Goal: Task Accomplishment & Management: Complete application form

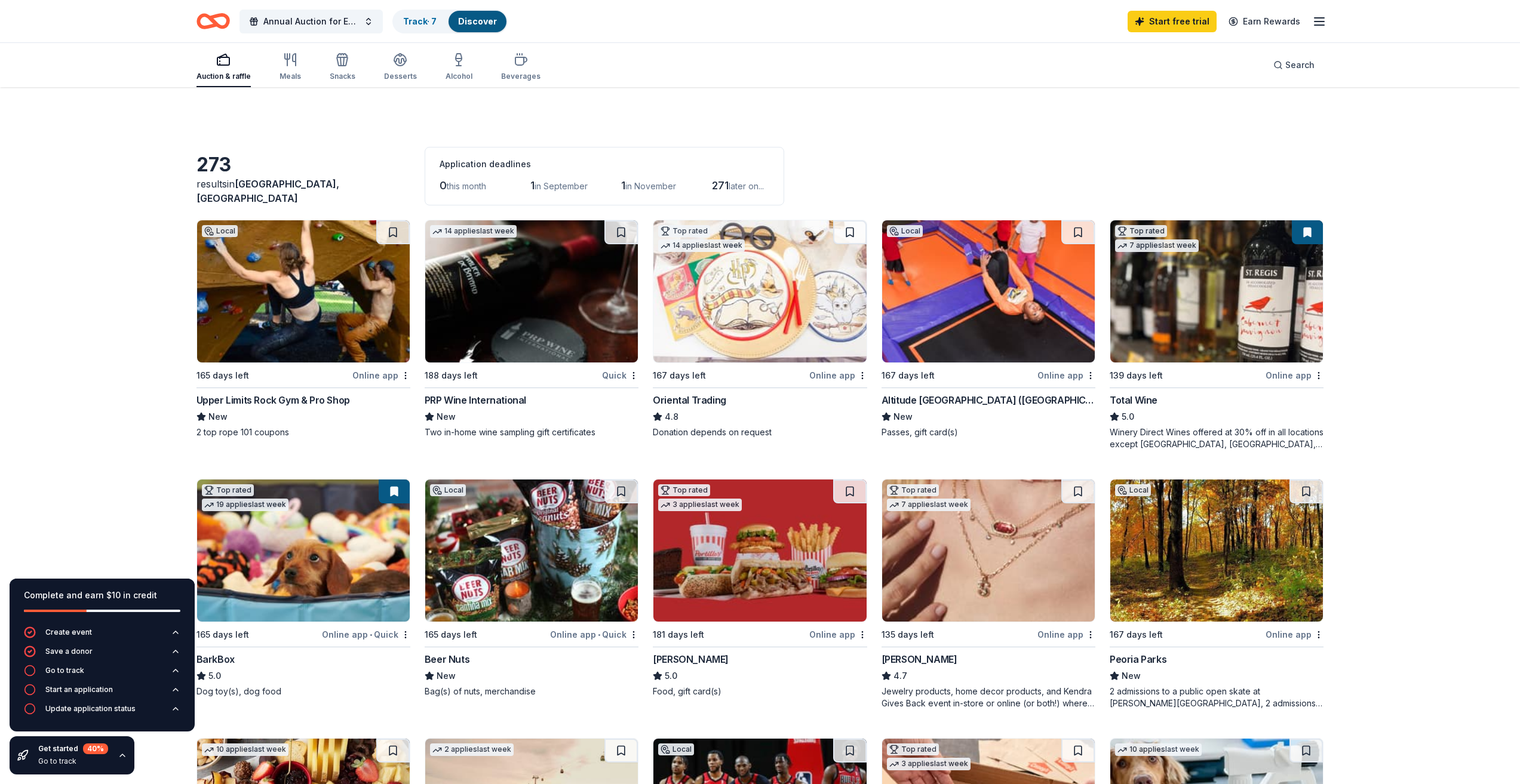
scroll to position [299, 0]
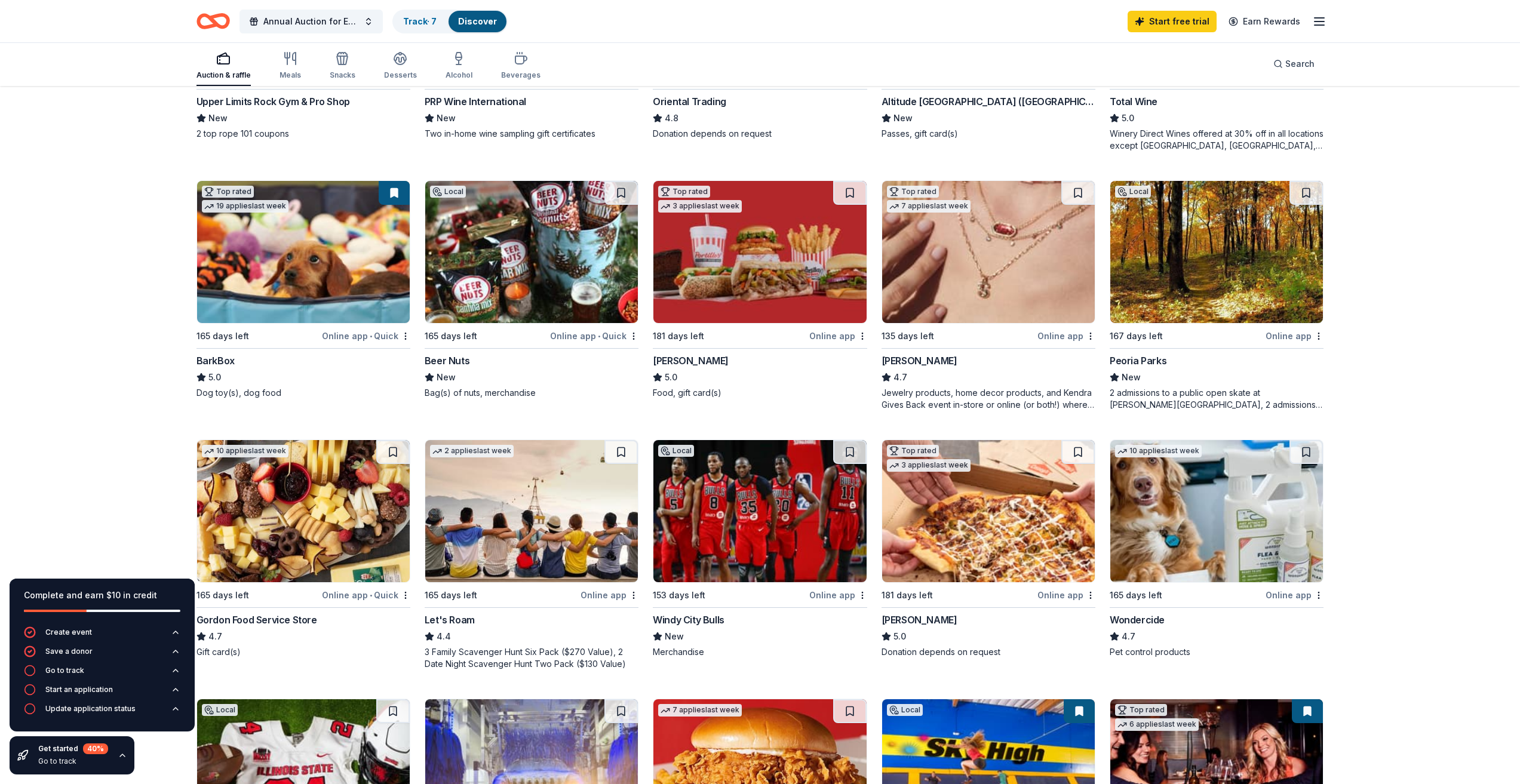
click at [1272, 295] on img at bounding box center [1217, 251] width 213 height 142
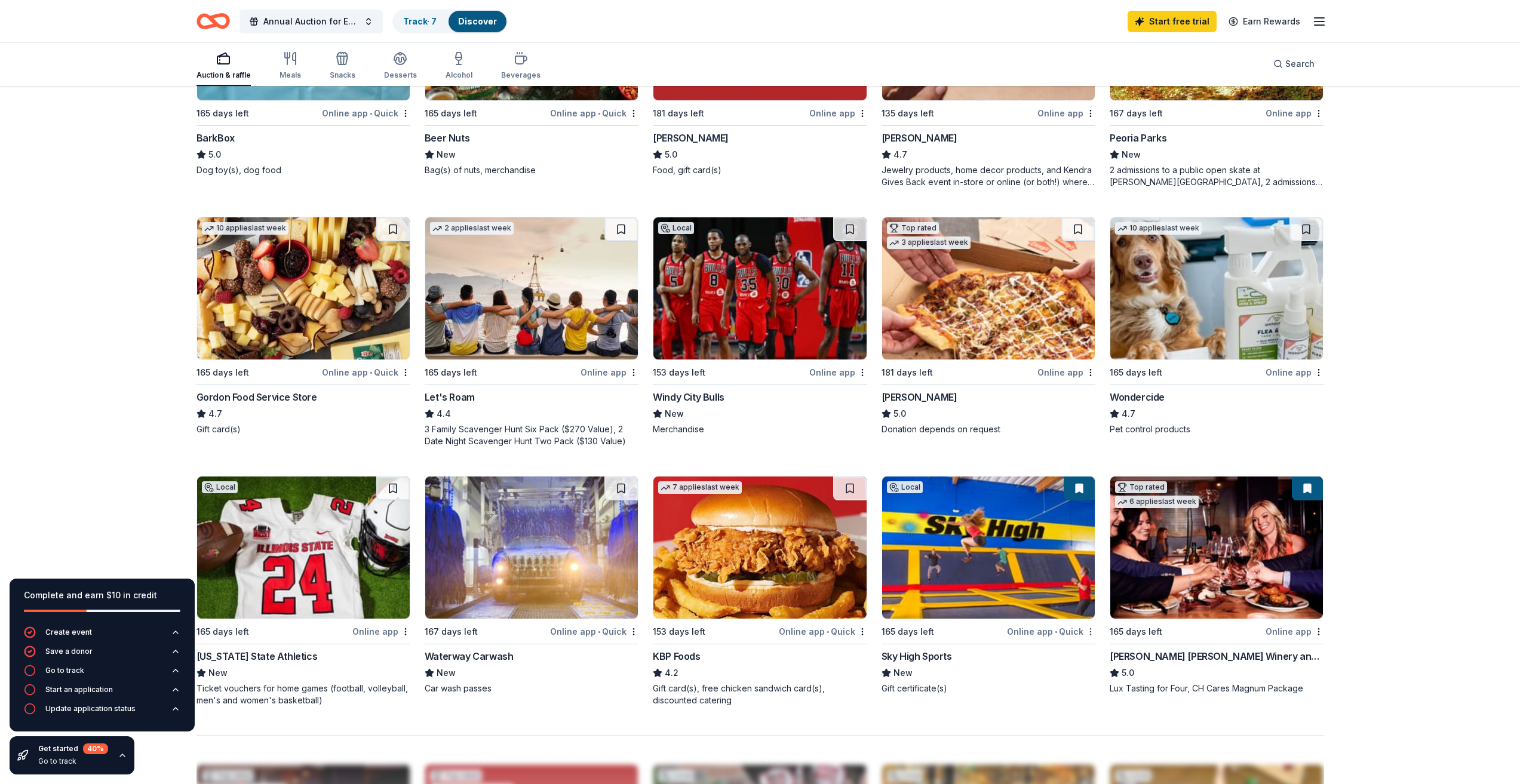
scroll to position [597, 0]
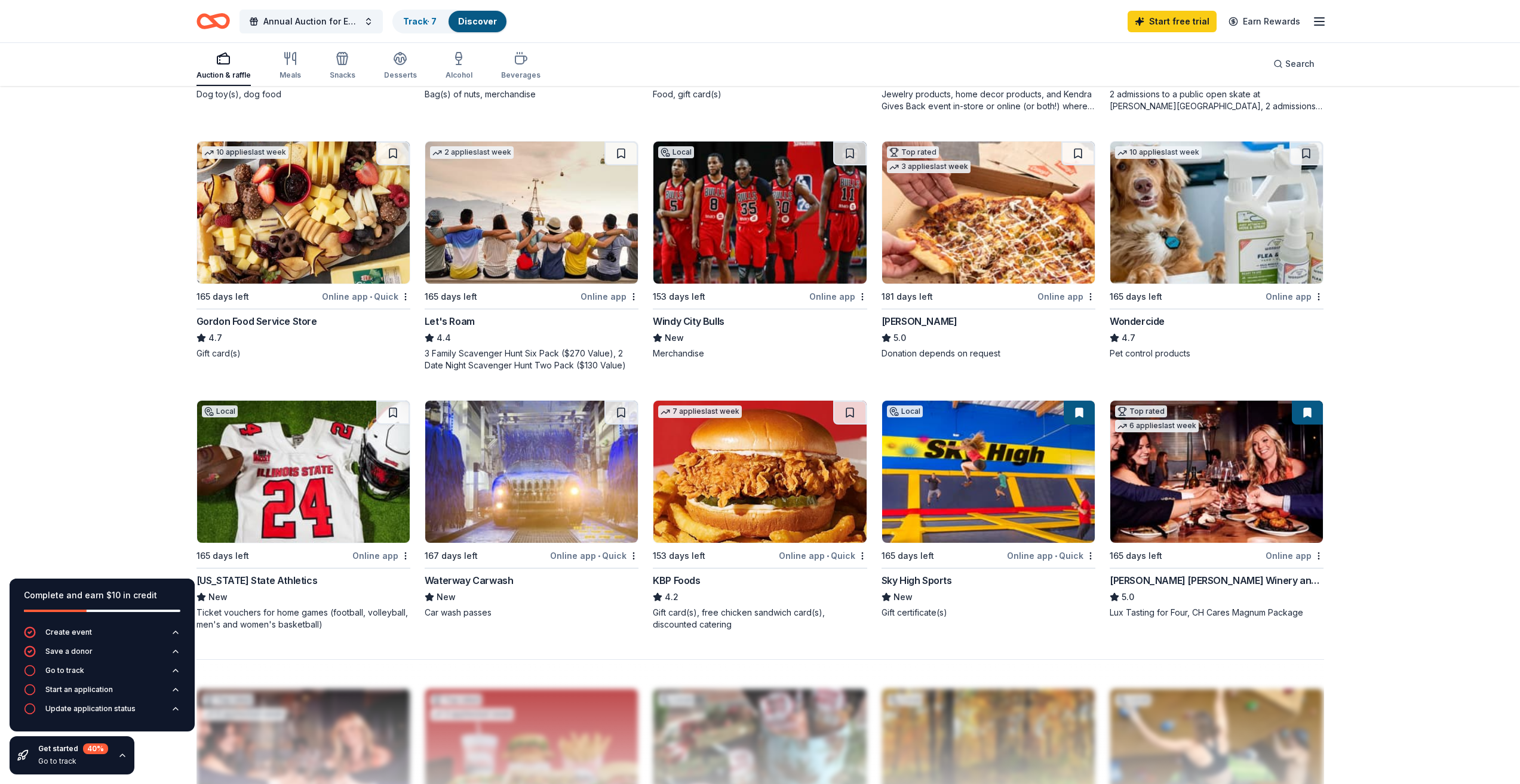
click at [136, 396] on div "Complete and earn $10 in credit Create event Save a donor Go to track Start an …" at bounding box center [760, 314] width 1520 height 1647
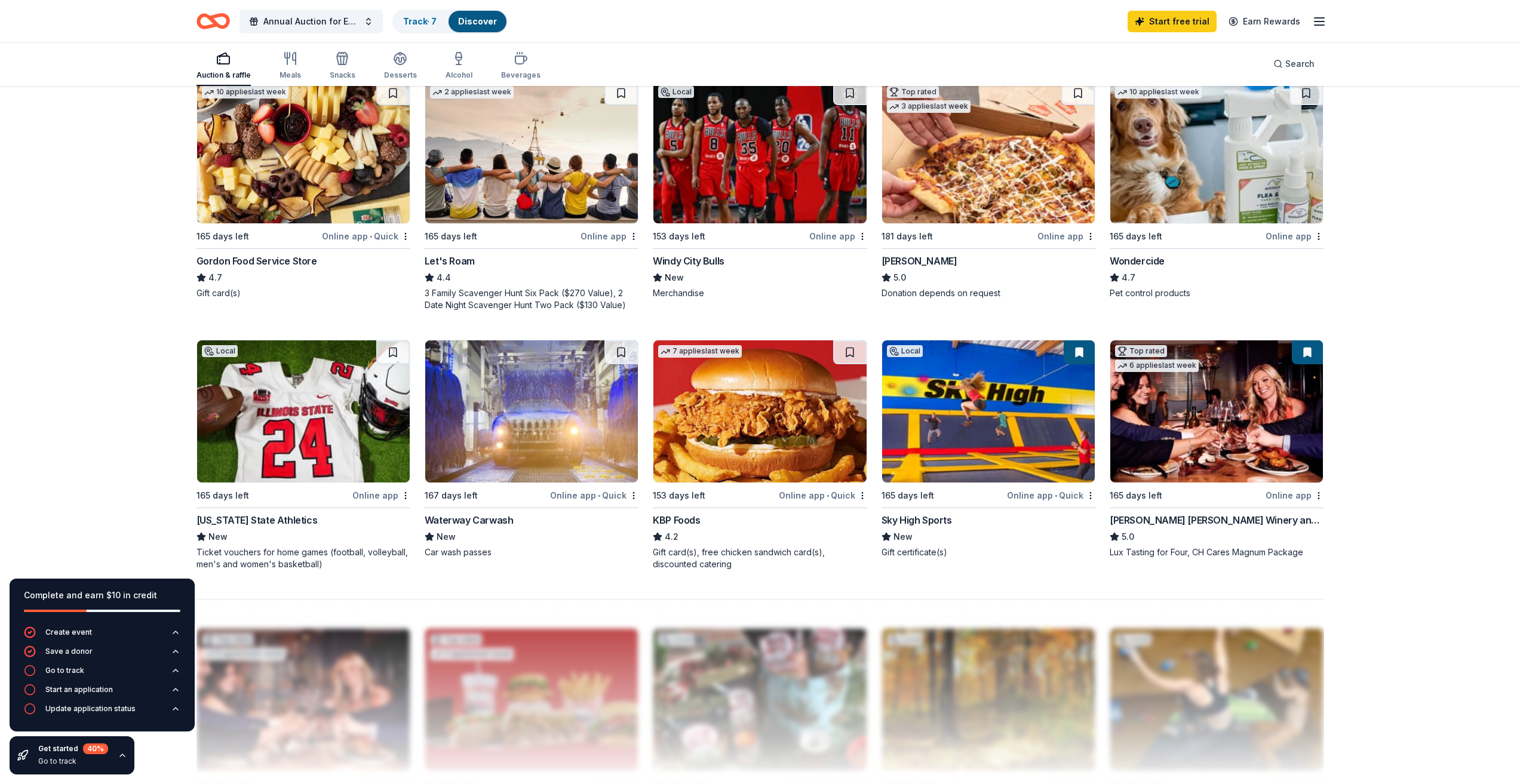
scroll to position [716, 0]
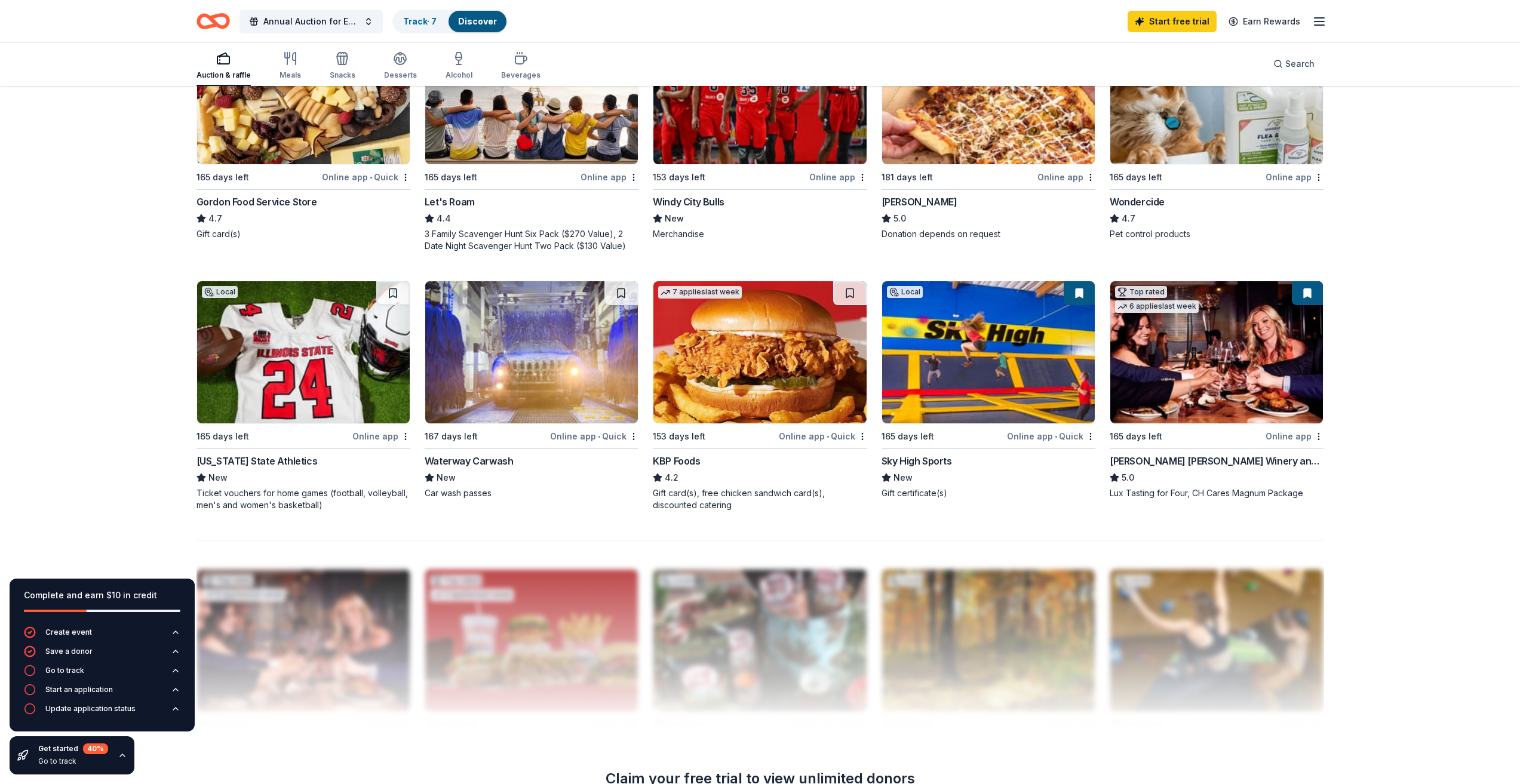
click at [799, 380] on img at bounding box center [759, 352] width 213 height 142
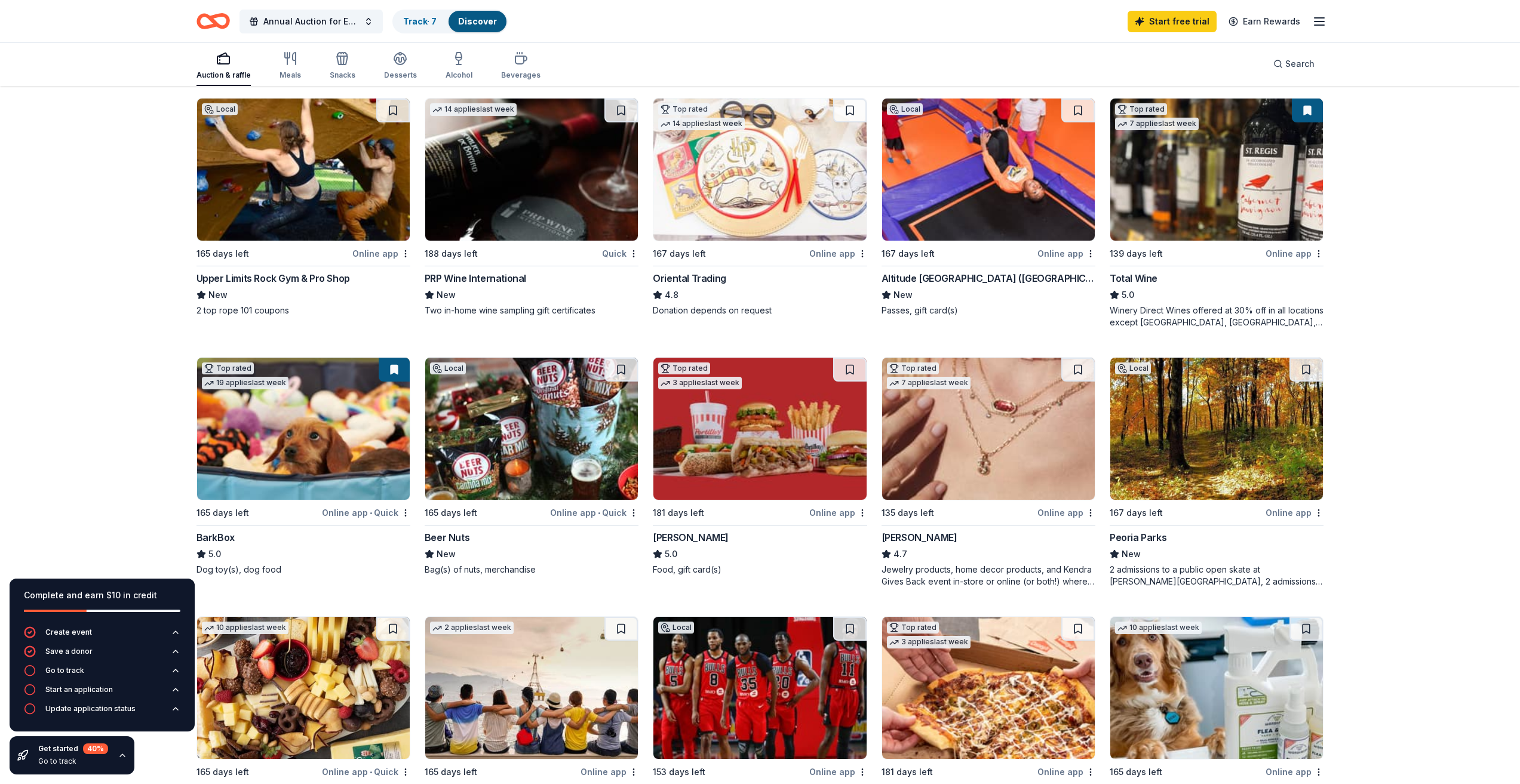
scroll to position [0, 0]
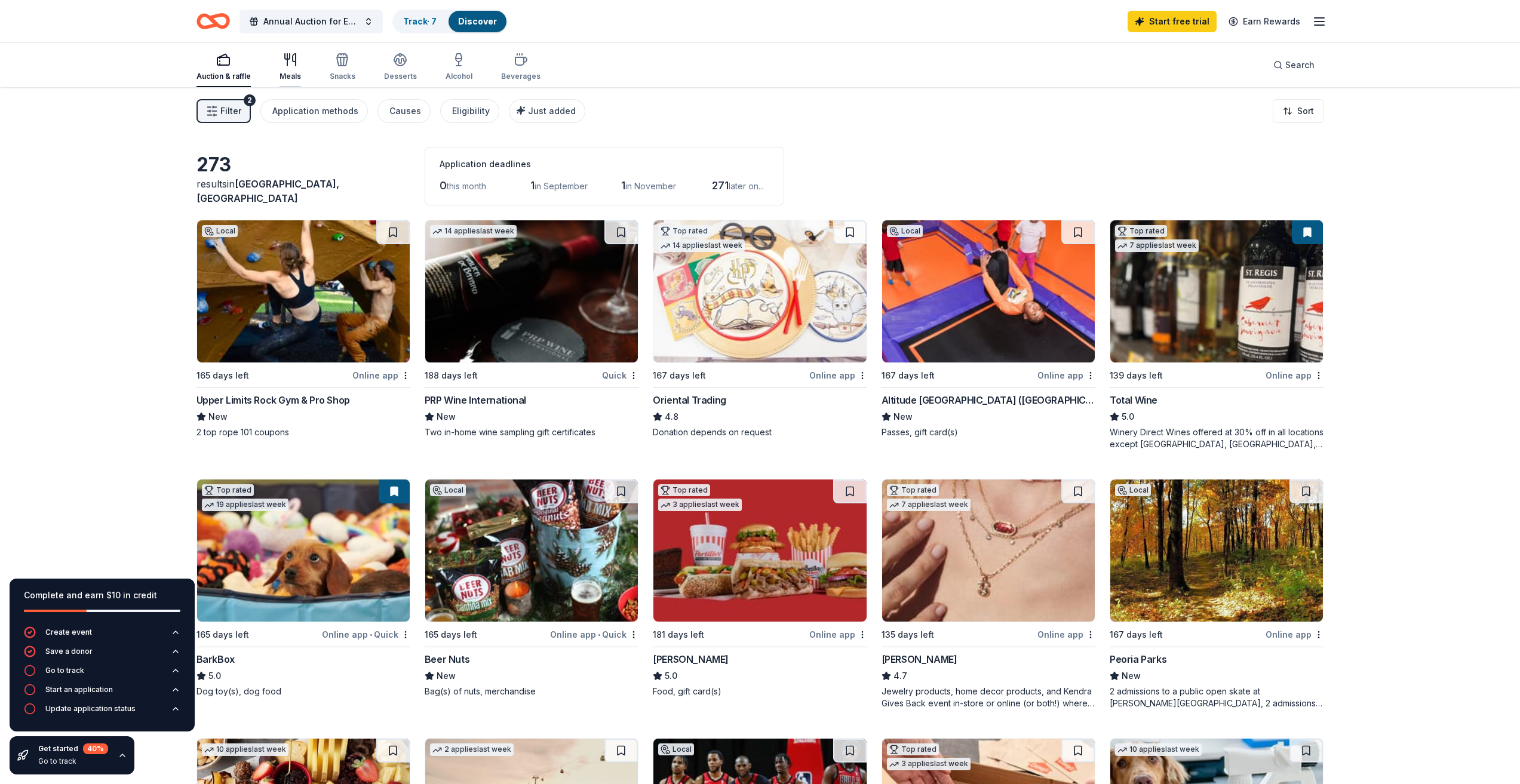
click at [293, 69] on div "Meals" at bounding box center [290, 67] width 21 height 29
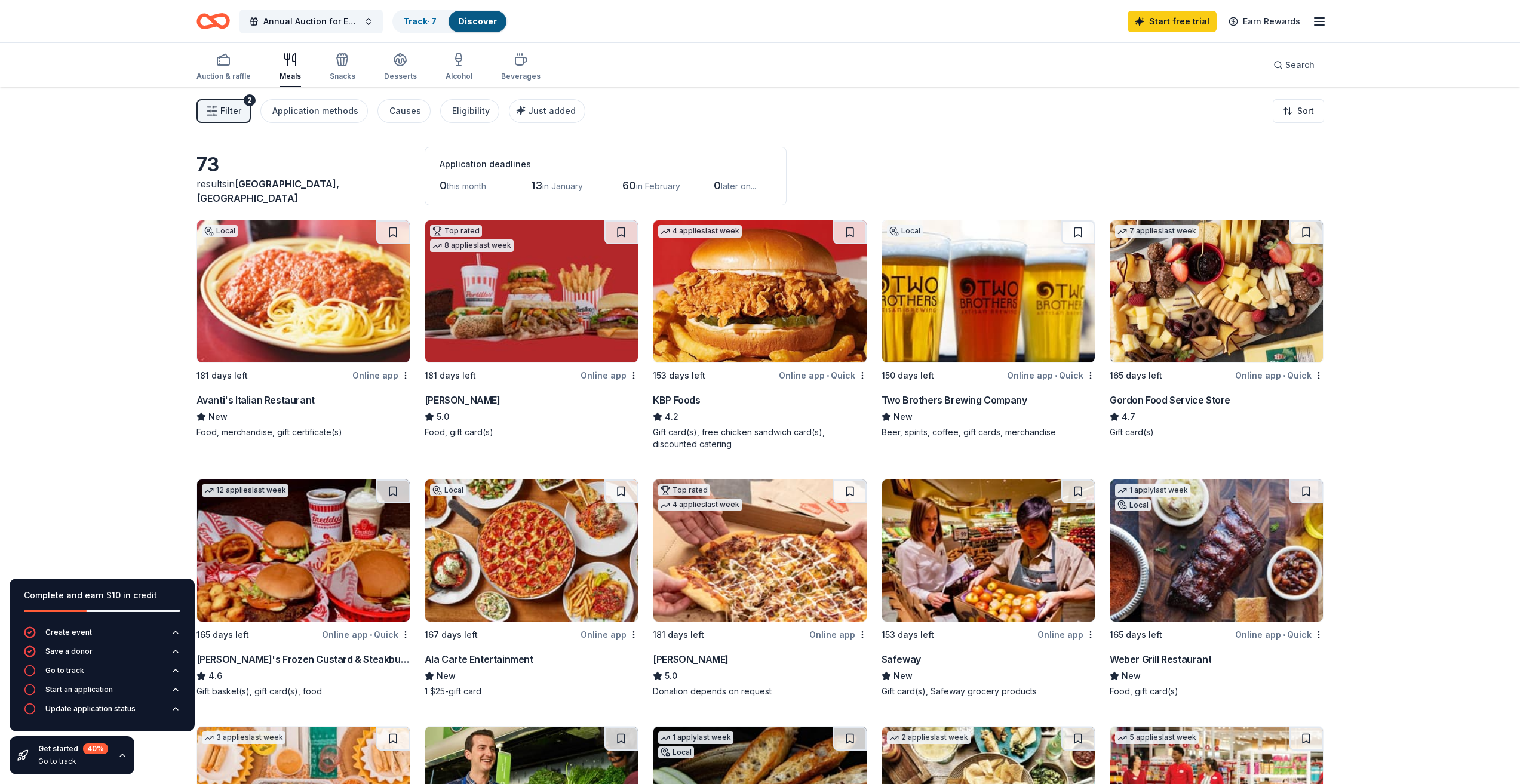
click at [986, 305] on img at bounding box center [988, 291] width 213 height 142
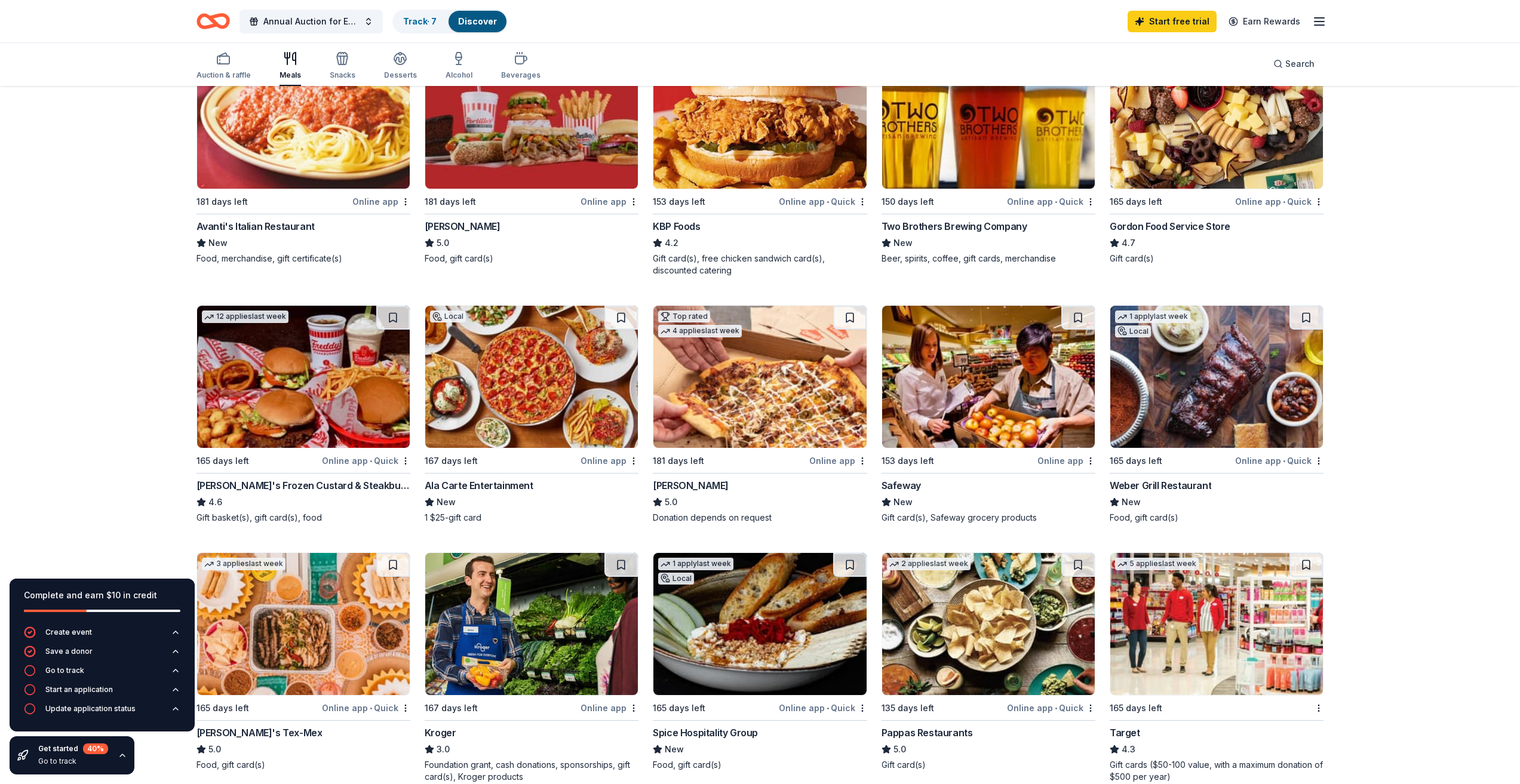
scroll to position [179, 0]
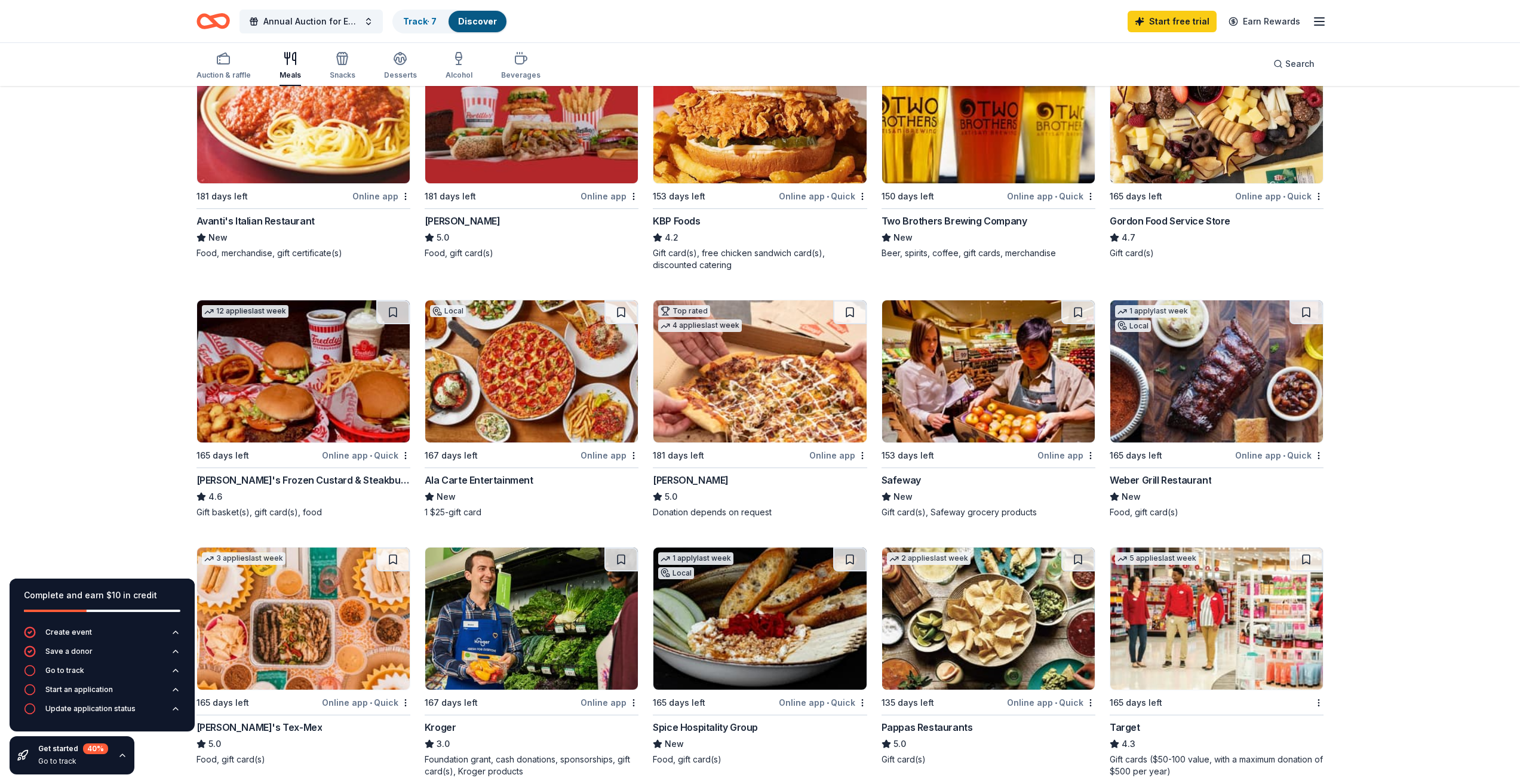
click at [311, 431] on img at bounding box center [303, 371] width 213 height 142
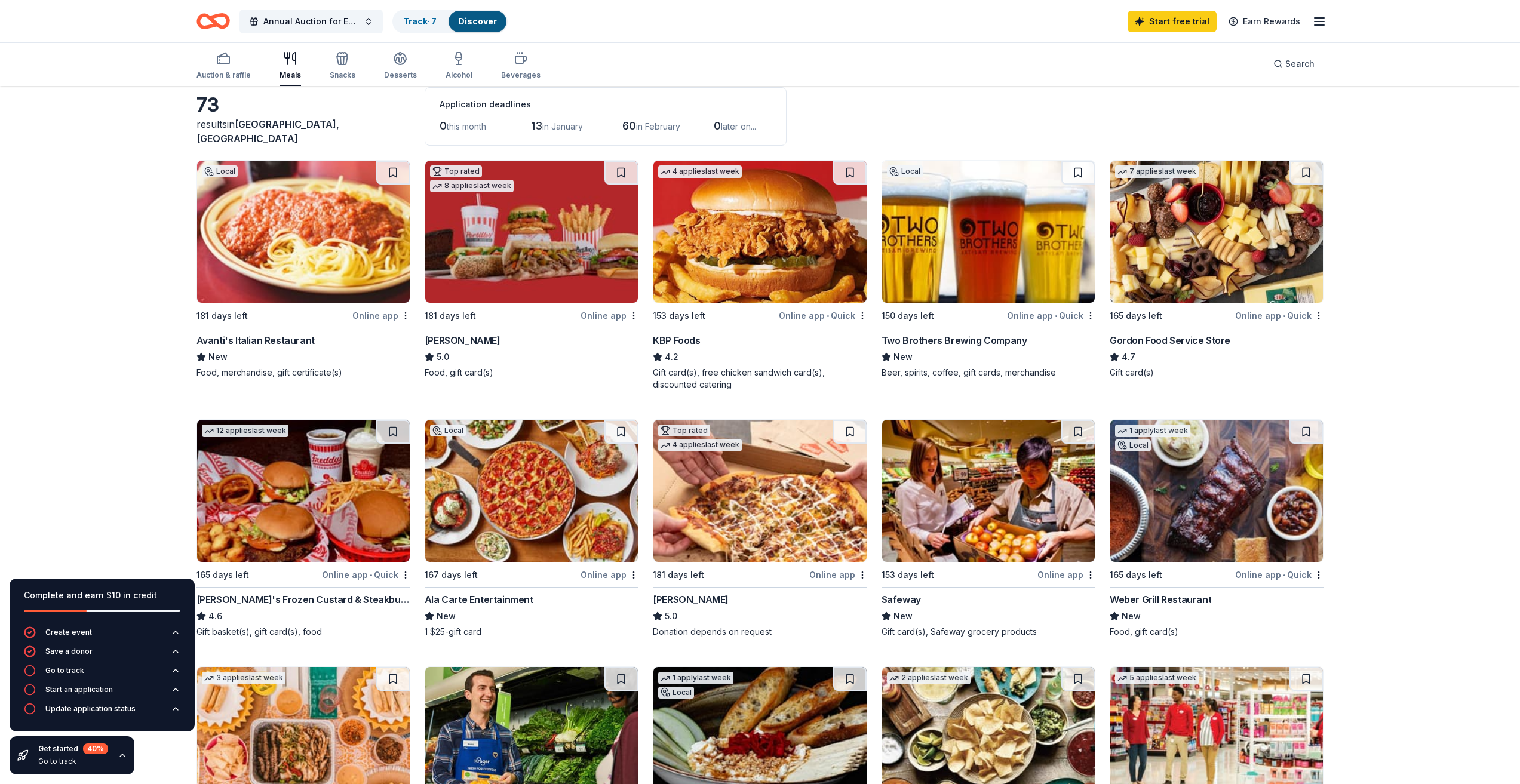
scroll to position [0, 0]
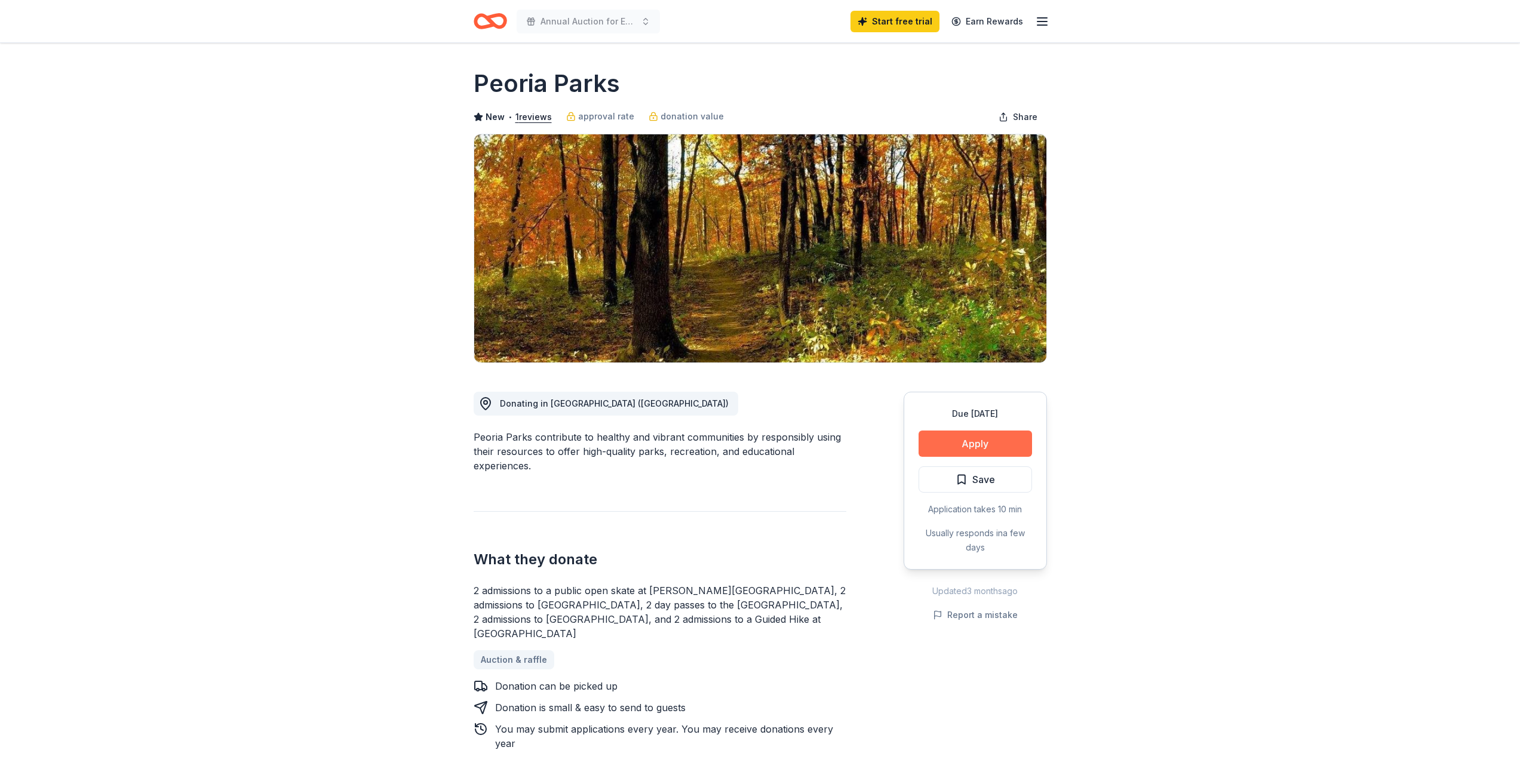
click at [939, 441] on button "Apply" at bounding box center [975, 443] width 114 height 26
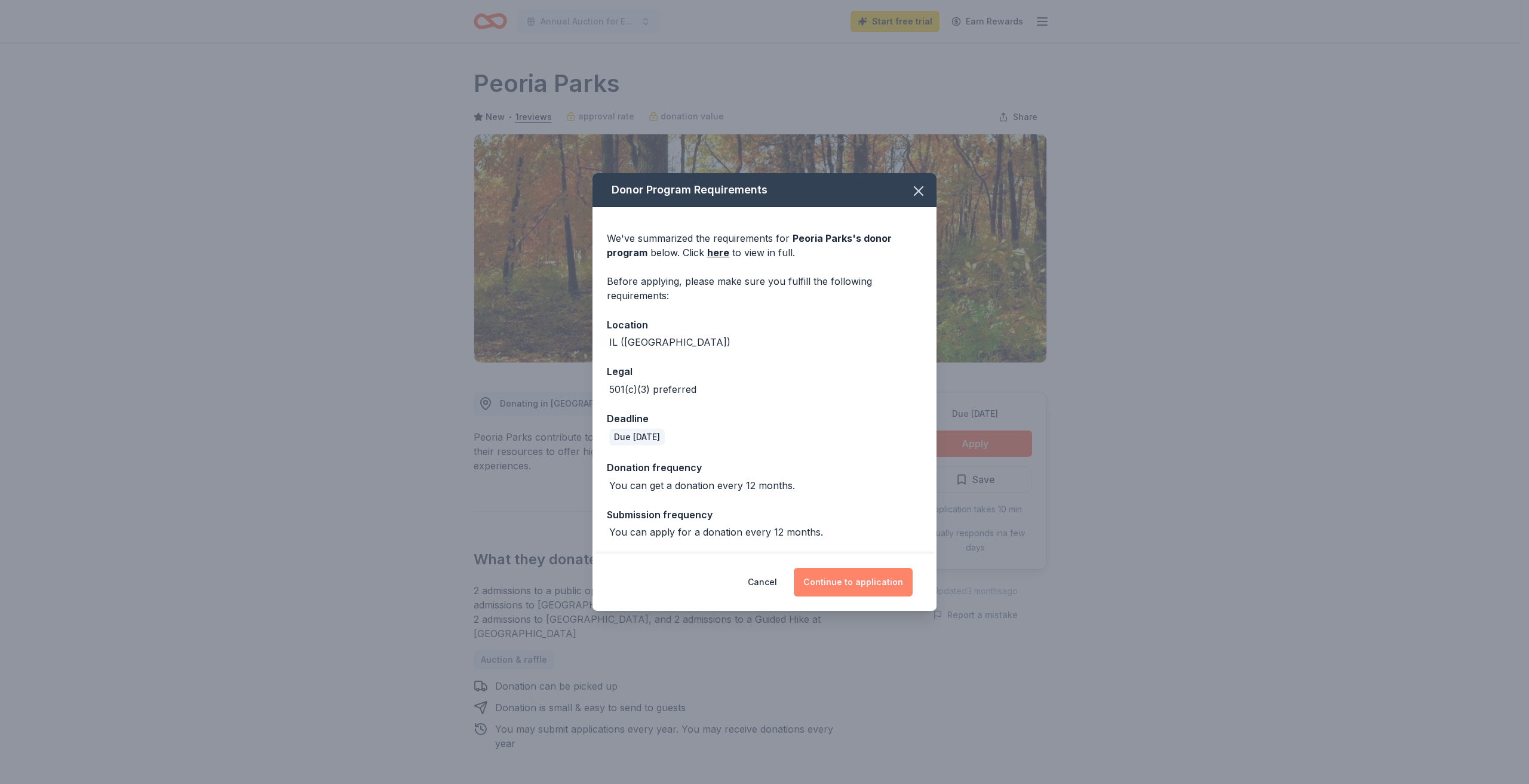
click at [861, 590] on button "Continue to application" at bounding box center [853, 582] width 119 height 29
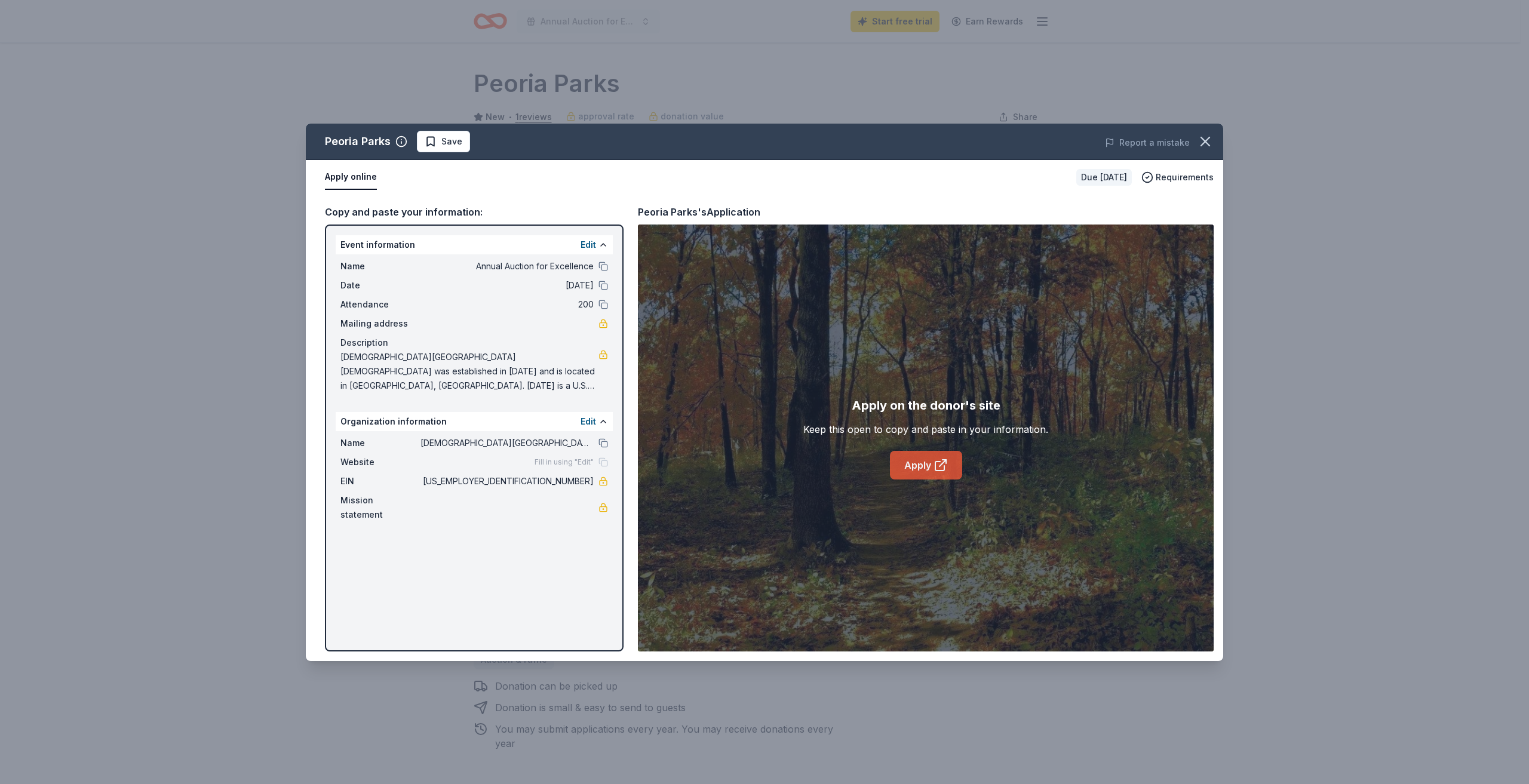
click at [934, 475] on link "Apply" at bounding box center [925, 466] width 72 height 29
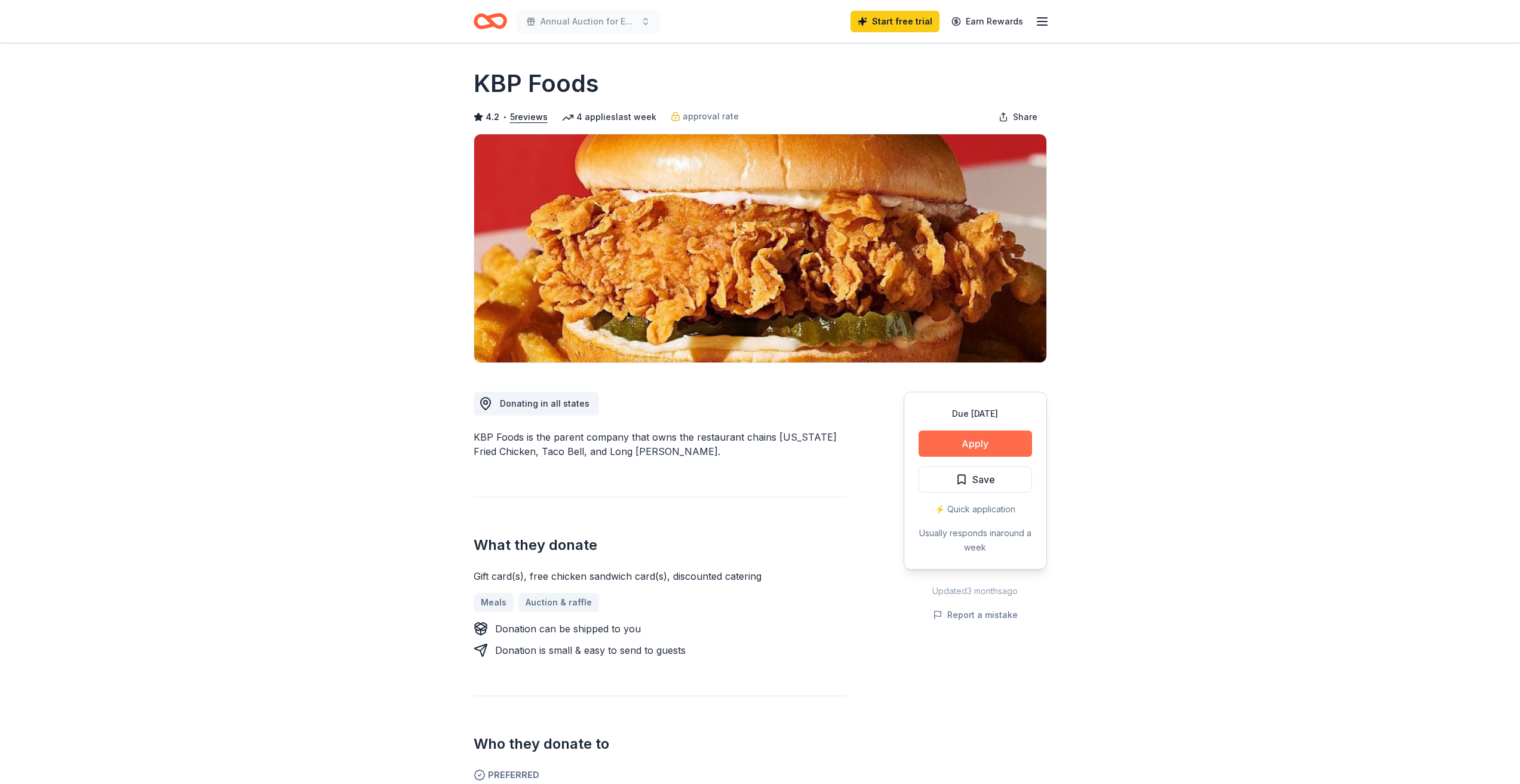
click at [967, 448] on button "Apply" at bounding box center [975, 443] width 114 height 26
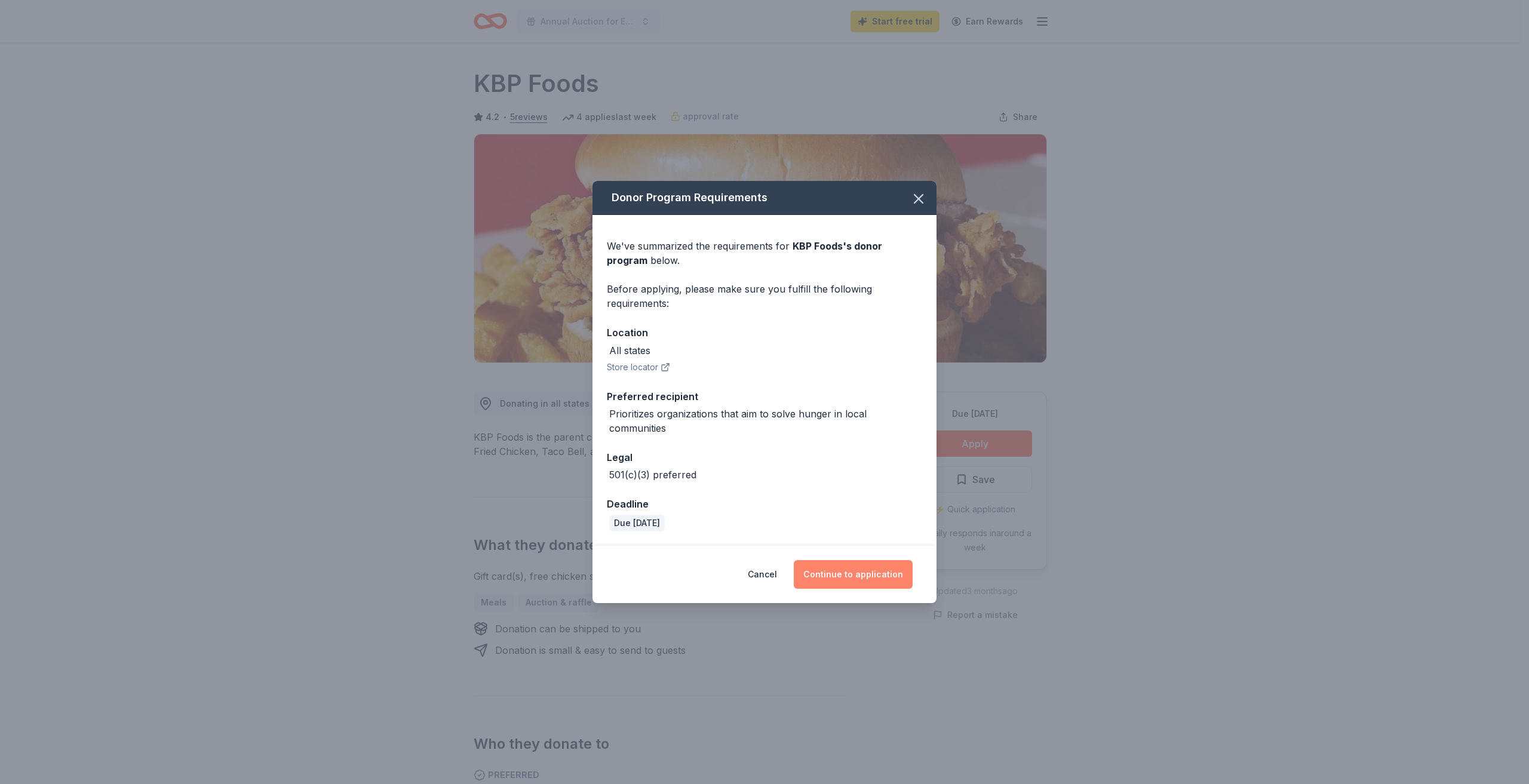
click at [851, 576] on button "Continue to application" at bounding box center [853, 574] width 119 height 29
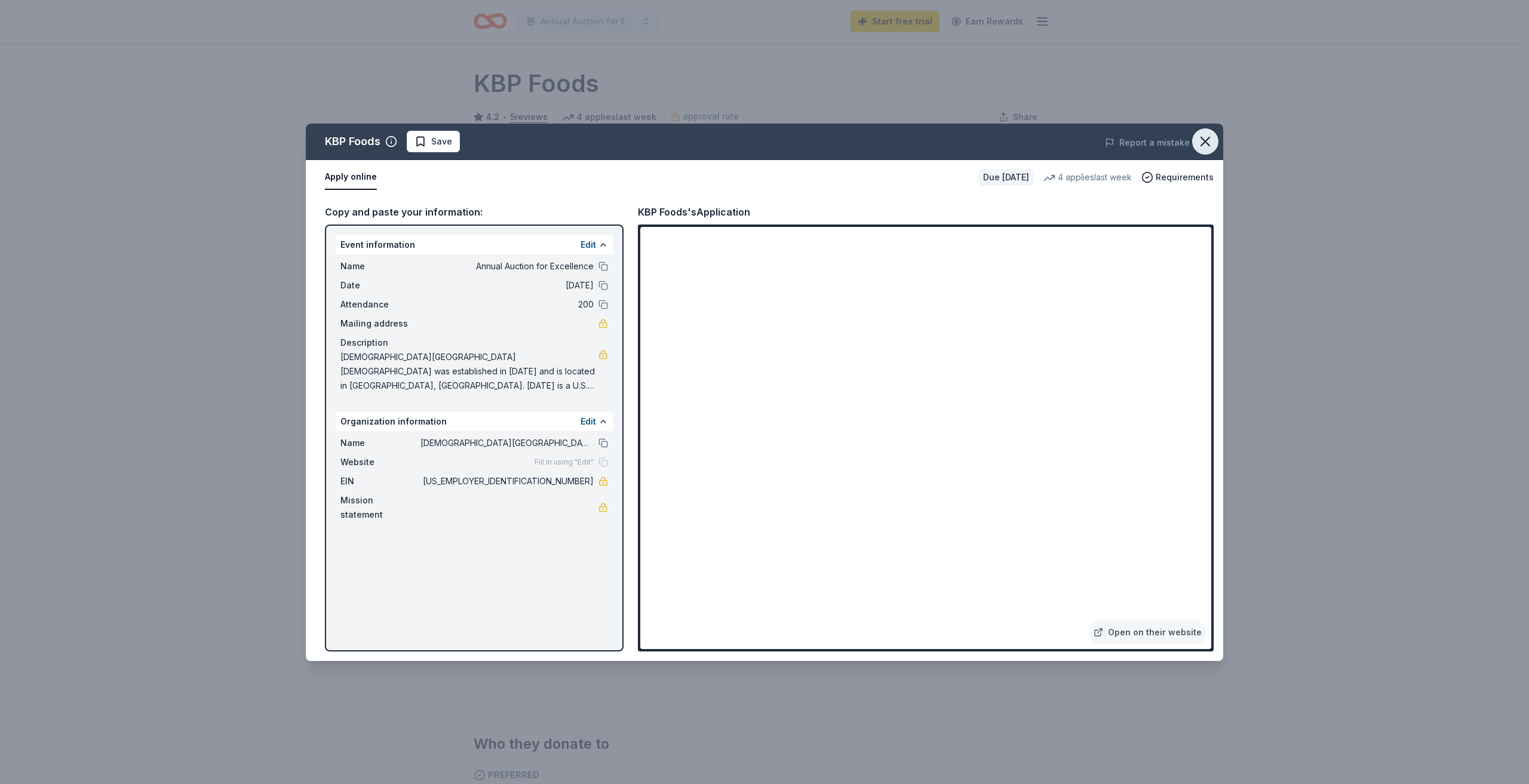
click at [1206, 147] on icon "button" at bounding box center [1205, 142] width 17 height 17
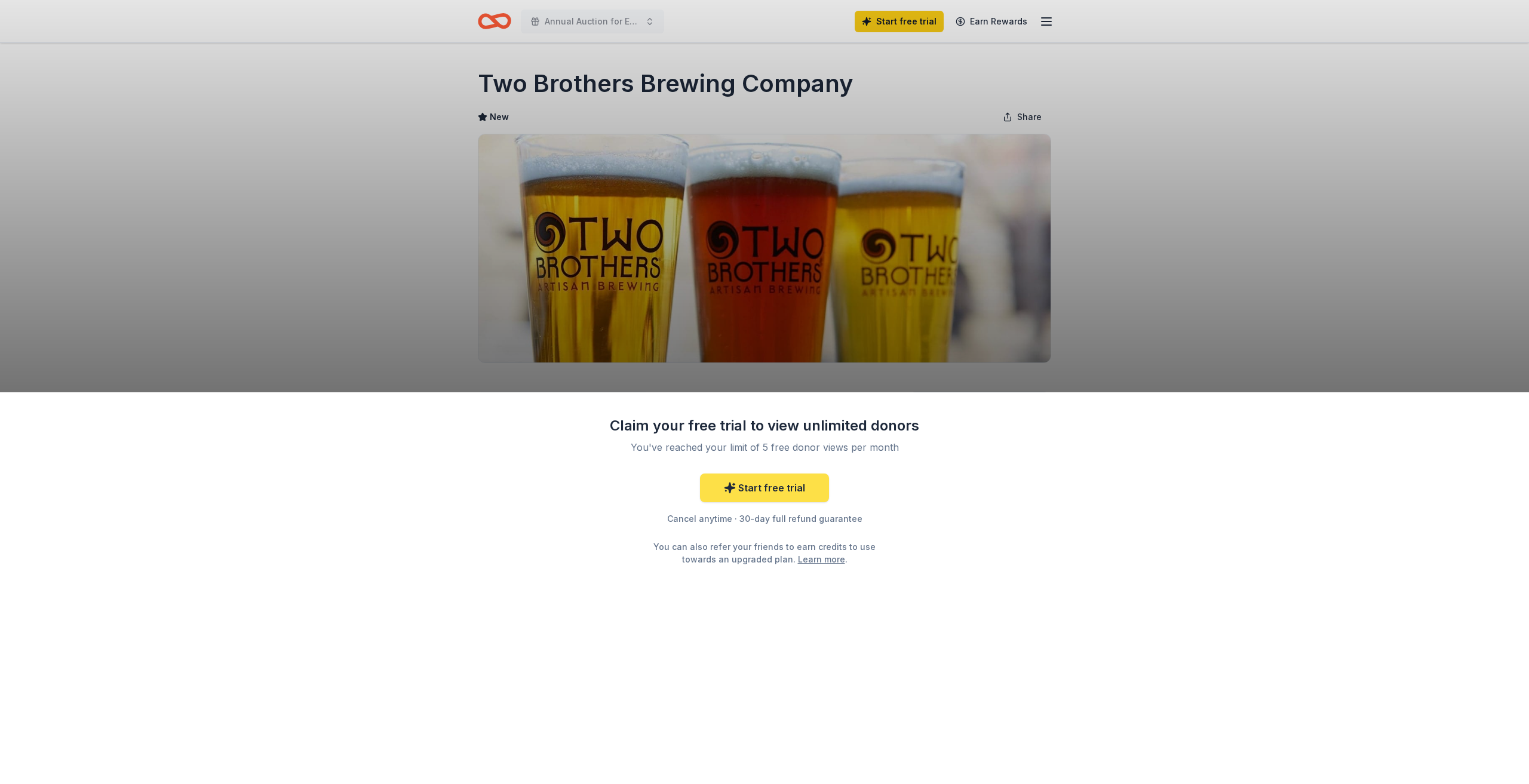
click at [800, 491] on link "Start free trial" at bounding box center [764, 488] width 129 height 29
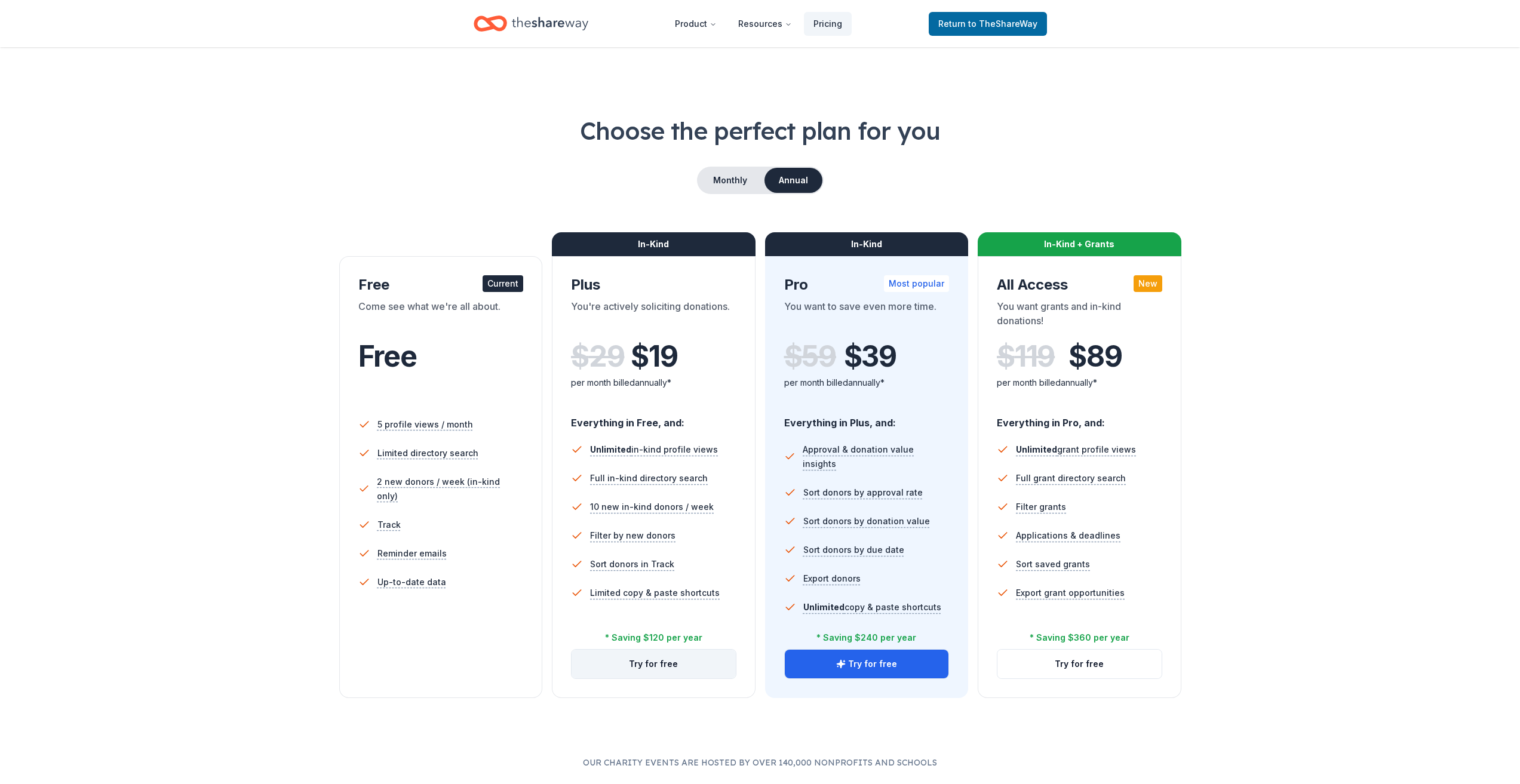
click at [682, 668] on button "Try for free" at bounding box center [653, 664] width 164 height 29
